Goal: Task Accomplishment & Management: Use online tool/utility

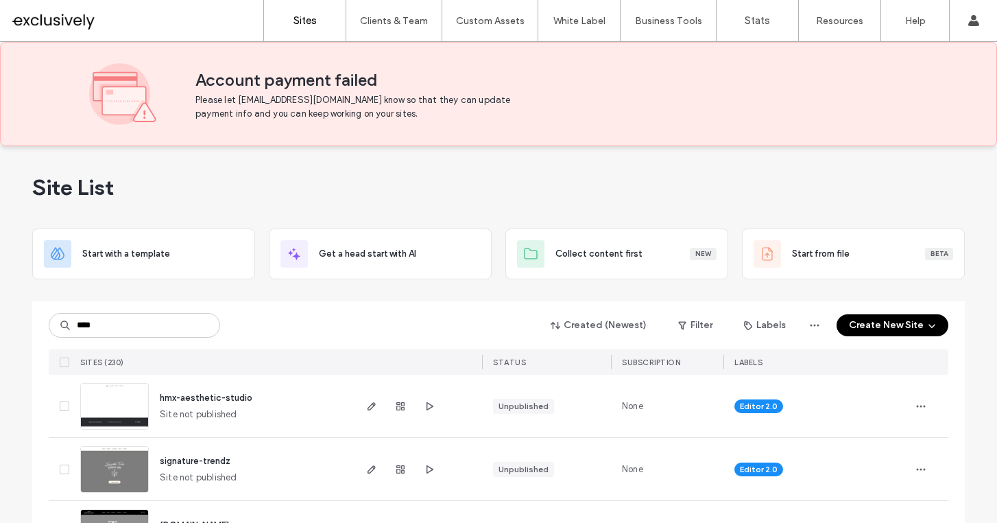
type input "****"
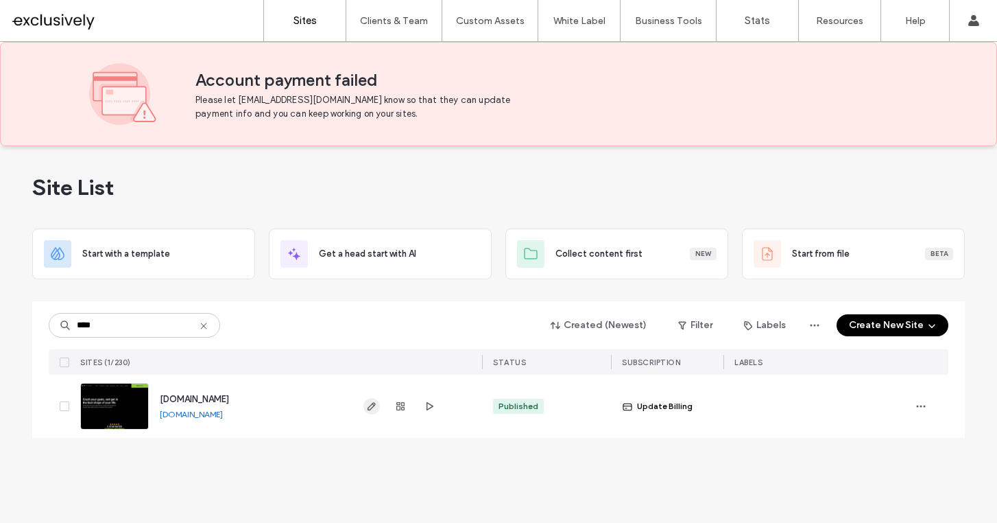
click at [373, 407] on icon "button" at bounding box center [371, 405] width 11 height 11
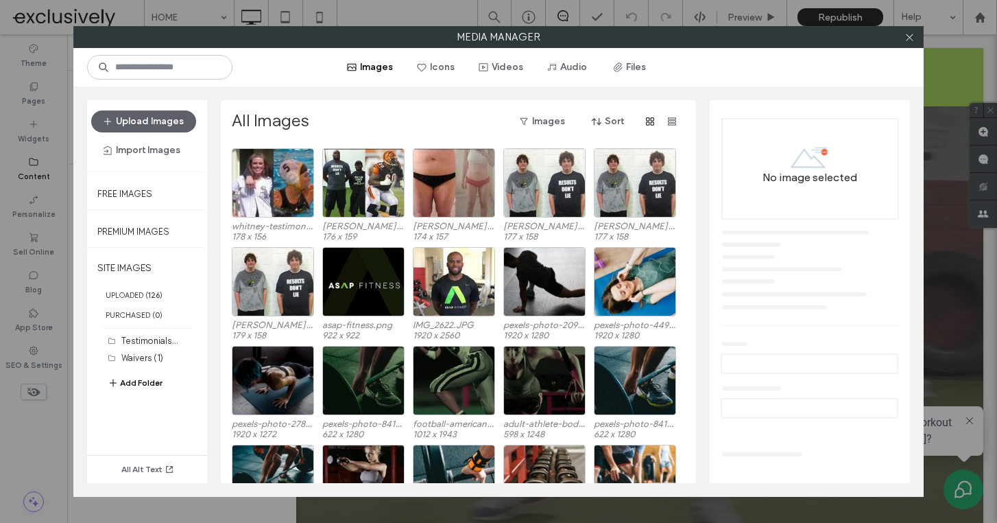
scroll to position [491, 0]
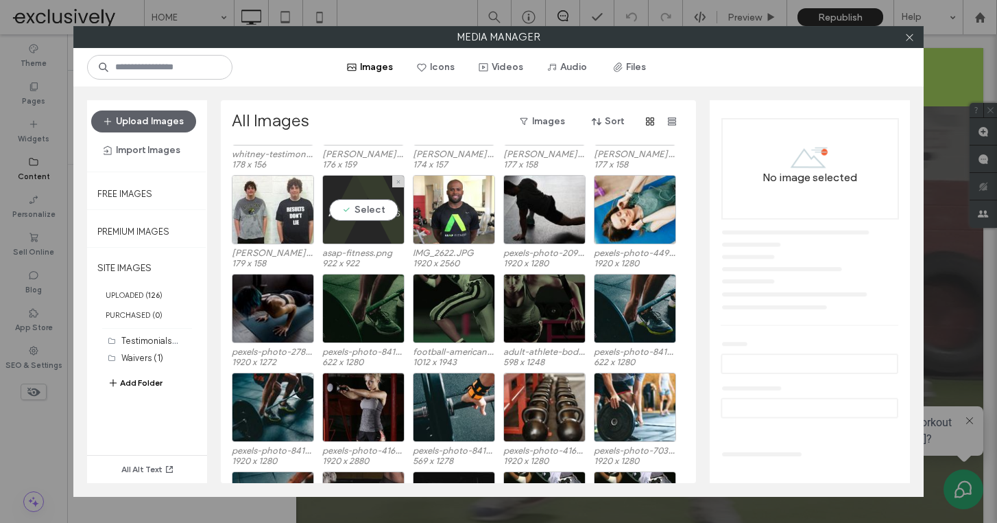
click at [353, 208] on div "Select" at bounding box center [363, 209] width 82 height 69
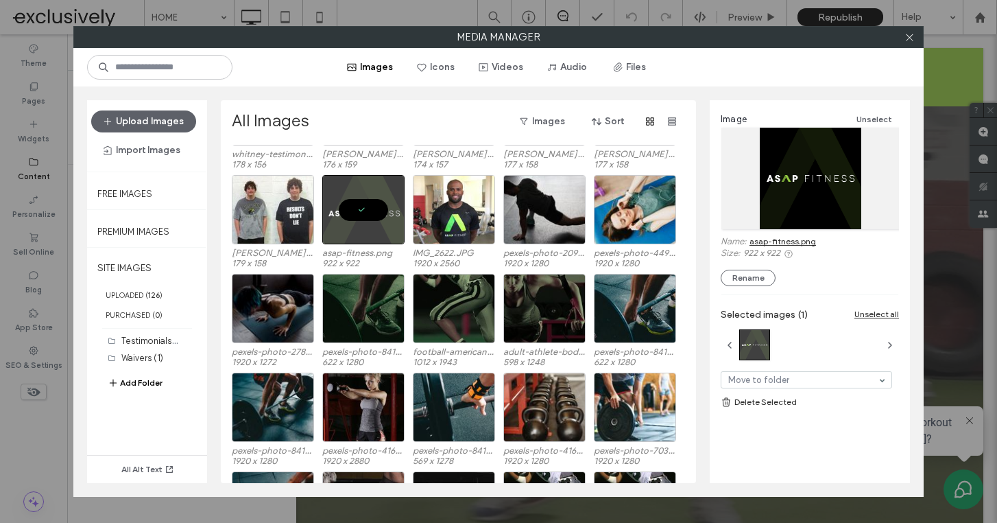
click at [791, 235] on div "Image Unselect Name: asap-fitness.png Size: 922 x 922 Rename" at bounding box center [810, 198] width 178 height 175
click at [790, 237] on link "asap-fitness.png" at bounding box center [782, 241] width 67 height 10
